Goal: Transaction & Acquisition: Purchase product/service

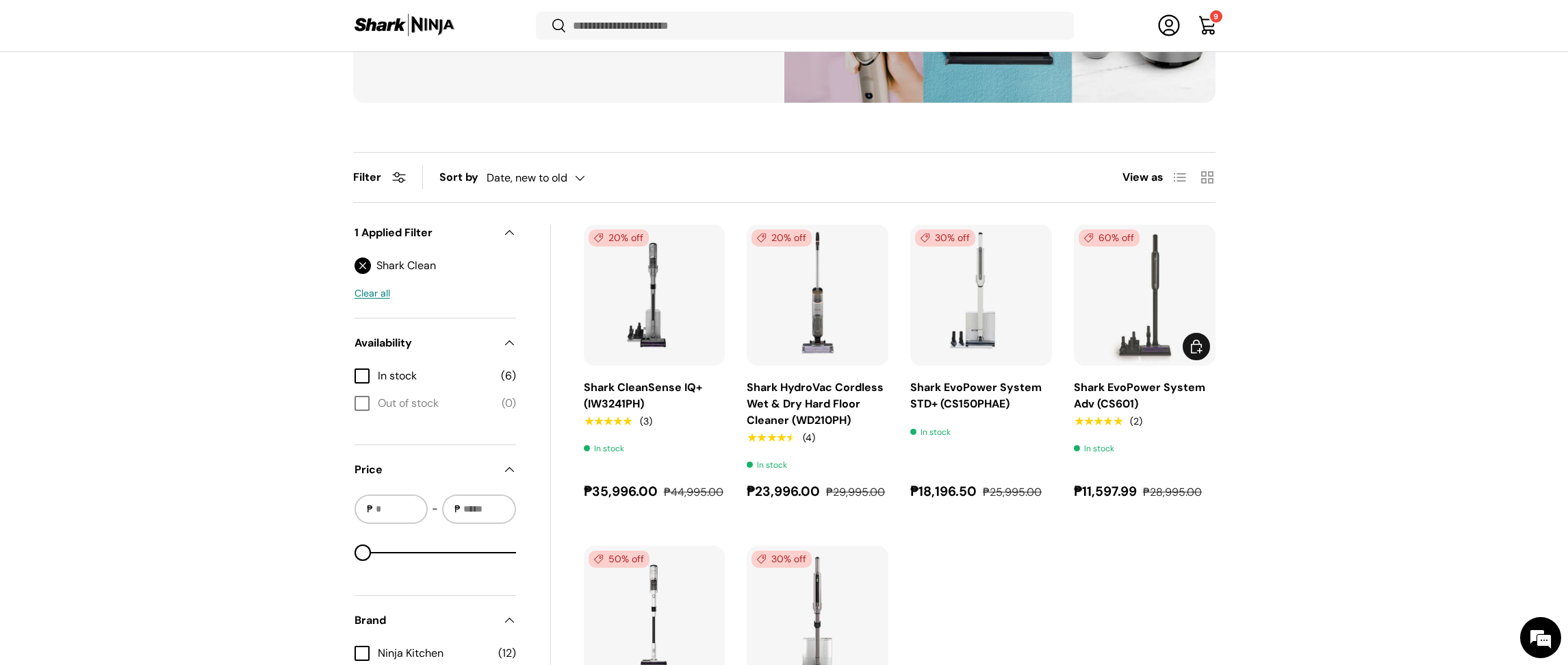
scroll to position [317, 0]
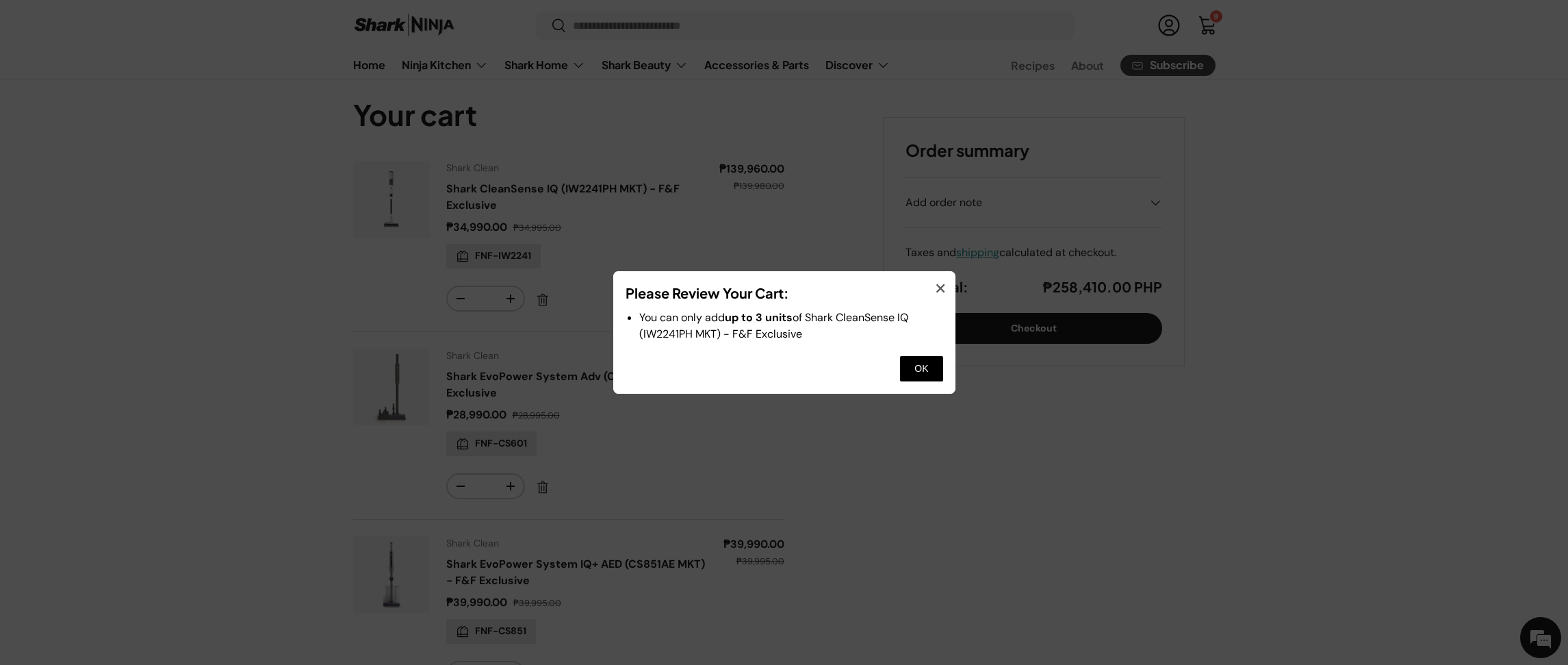
click at [950, 287] on div "× Please Review Your Cart: You can only add up to 3 units of Shark CleanSense I…" at bounding box center [784, 333] width 342 height 123
click at [944, 287] on button "×" at bounding box center [941, 287] width 12 height 23
